Goal: Find specific page/section: Find specific page/section

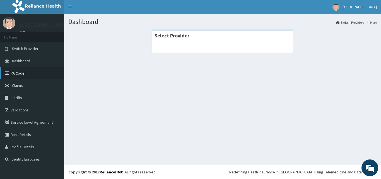
click at [36, 72] on link "PA Code" at bounding box center [32, 73] width 64 height 12
click at [26, 73] on link "PA Code" at bounding box center [32, 73] width 64 height 12
click at [20, 73] on link "PA Code" at bounding box center [32, 73] width 64 height 12
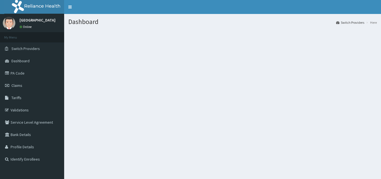
click at [29, 74] on link "PA Code" at bounding box center [32, 73] width 64 height 12
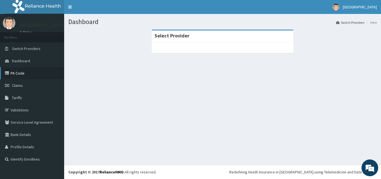
click at [20, 76] on link "PA Code" at bounding box center [32, 73] width 64 height 12
click at [294, 165] on footer "Redefining Heath Insurance in [GEOGRAPHIC_DATA] using Telemedicine and Data Sci…" at bounding box center [222, 171] width 317 height 14
